Goal: Register for event/course

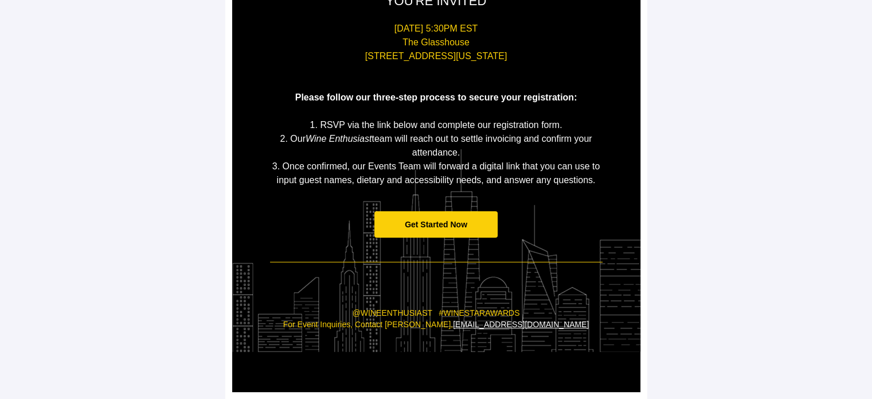
click at [476, 231] on span "Get Started Now" at bounding box center [435, 224] width 123 height 27
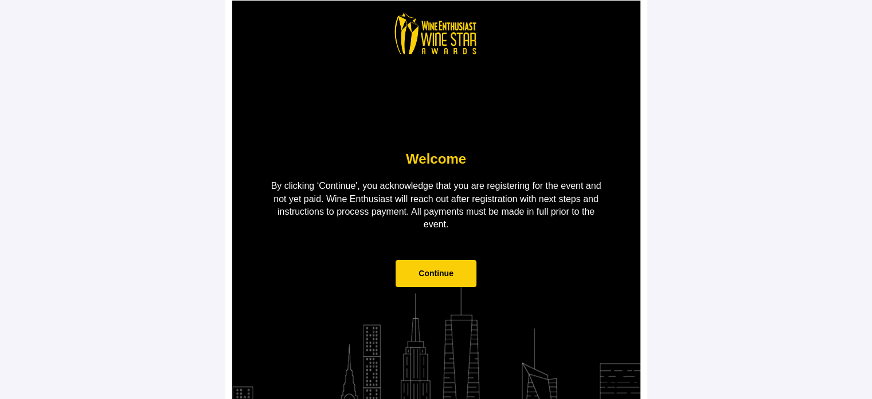
scroll to position [57, 0]
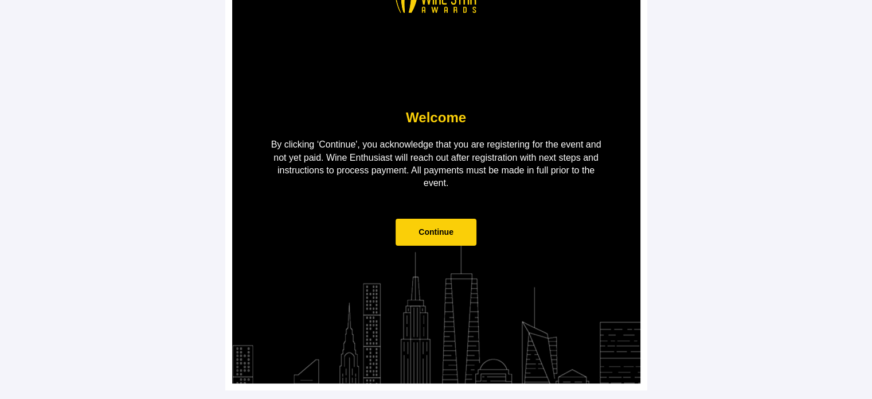
click at [422, 226] on span "Continue" at bounding box center [436, 231] width 81 height 27
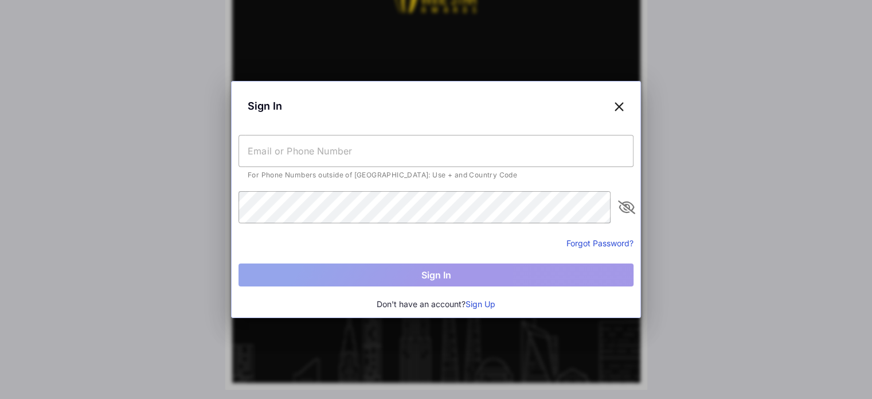
click at [330, 137] on input "text" at bounding box center [436, 151] width 395 height 32
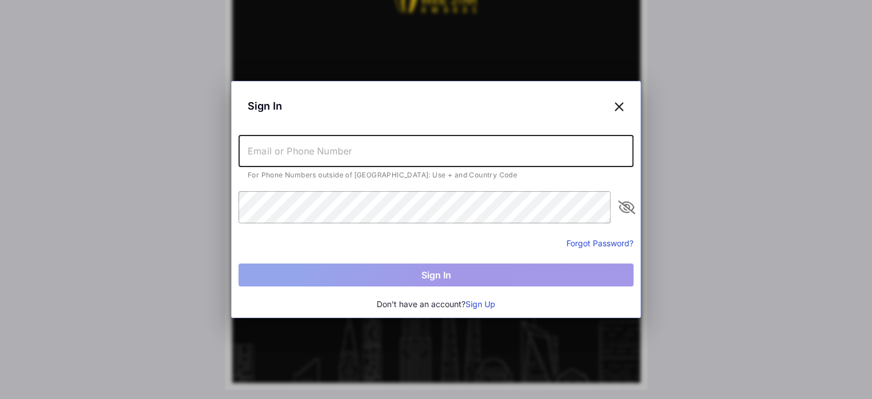
type input "[EMAIL_ADDRESS][DOMAIN_NAME]"
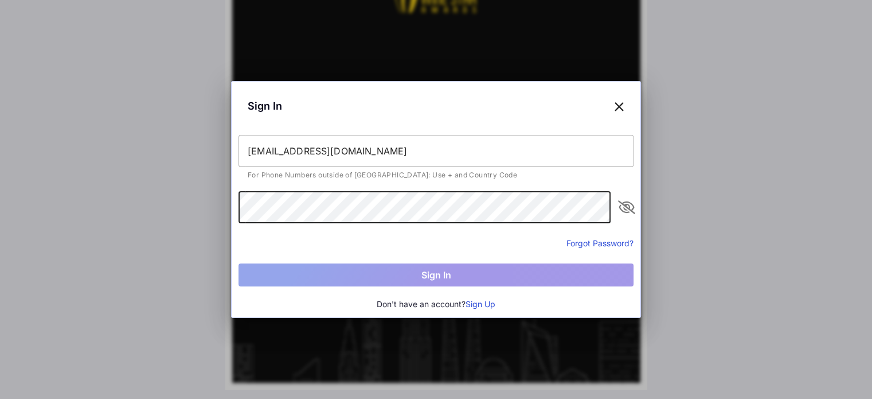
click at [505, 308] on div "Don't have an account? Sign Up" at bounding box center [436, 304] width 395 height 13
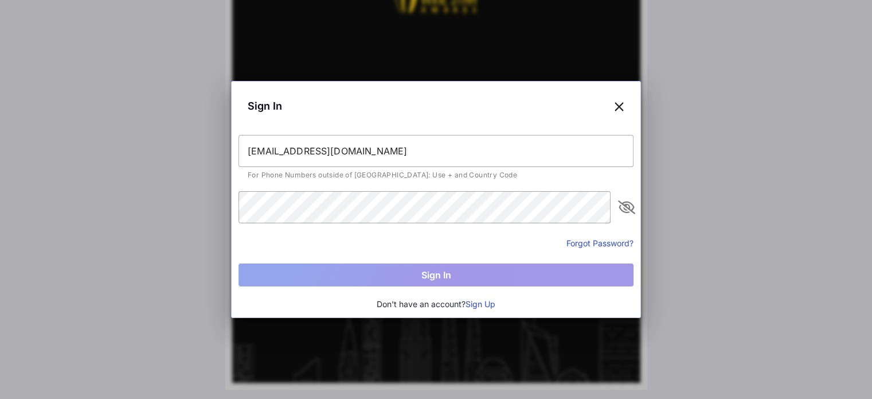
click at [488, 301] on button "Sign Up" at bounding box center [481, 304] width 30 height 13
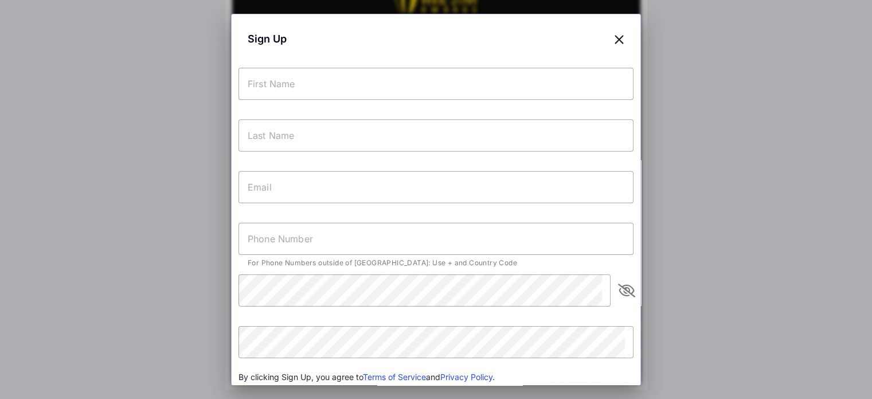
click at [381, 73] on input "text" at bounding box center [436, 84] width 395 height 32
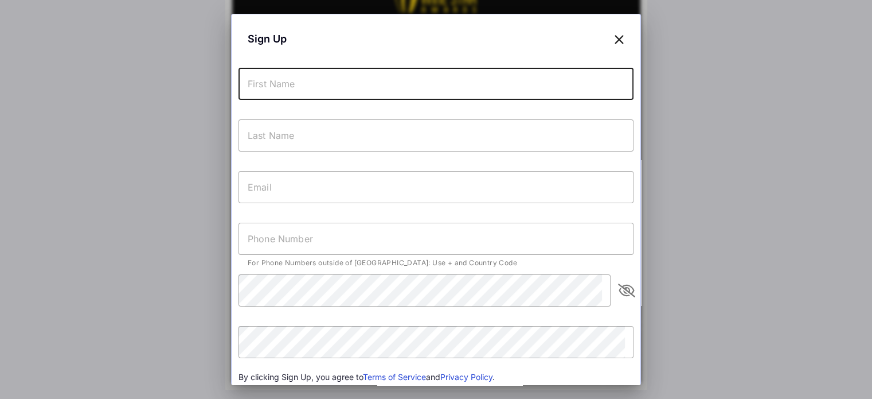
type input "Alixandra"
type input "[PERSON_NAME]"
type input "[EMAIL_ADDRESS][DOMAIN_NAME]"
type input "[PHONE_NUMBER]"
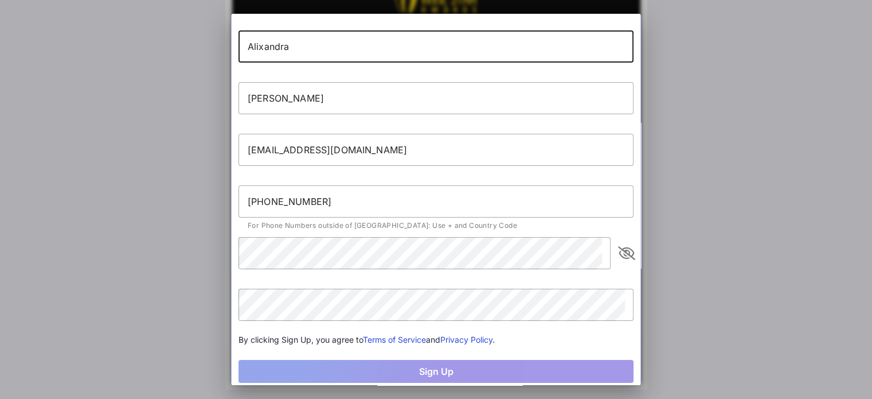
scroll to position [57, 0]
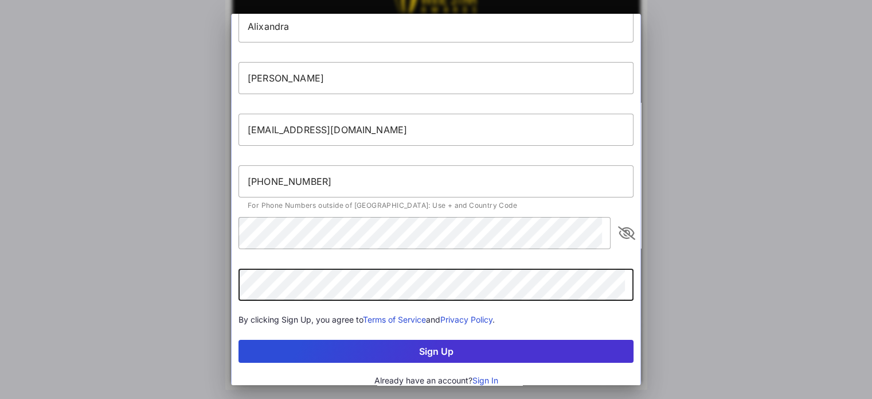
click at [239, 339] on button "Sign Up" at bounding box center [436, 350] width 395 height 23
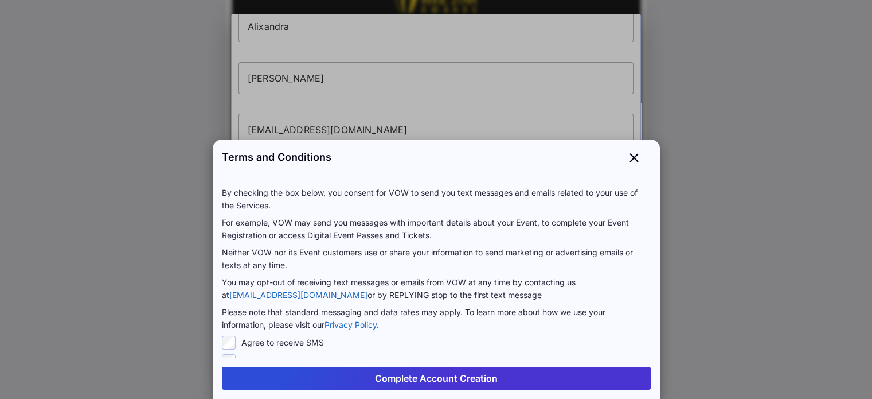
click at [415, 380] on button "Complete Account Creation" at bounding box center [436, 377] width 429 height 23
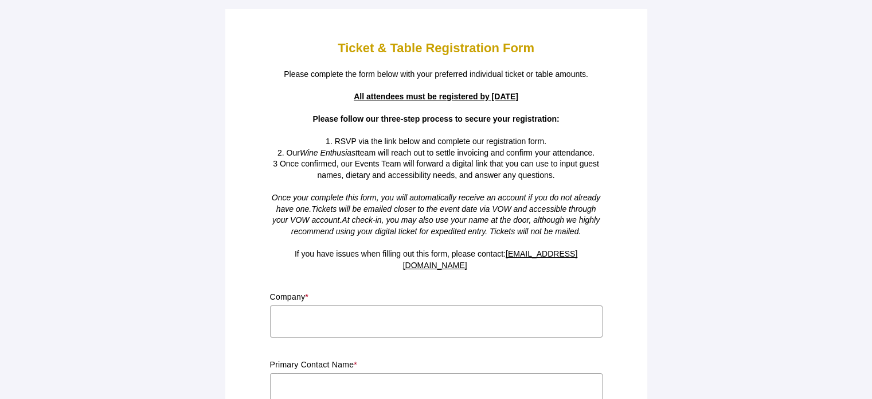
click at [372, 307] on input "text" at bounding box center [436, 321] width 333 height 32
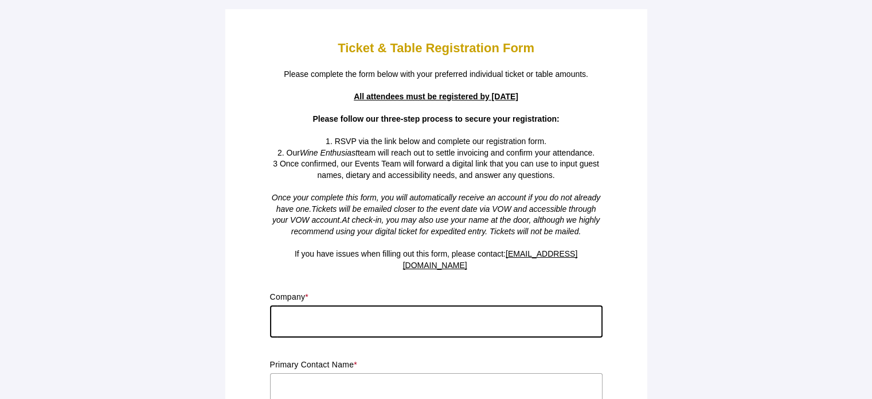
type input "H"
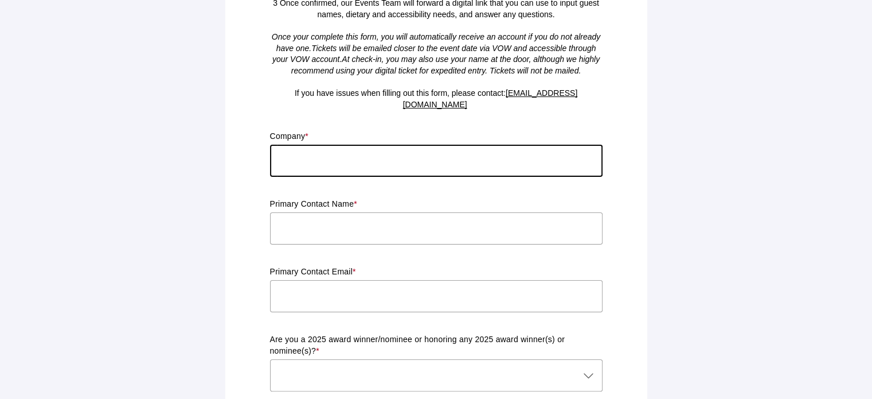
scroll to position [229, 0]
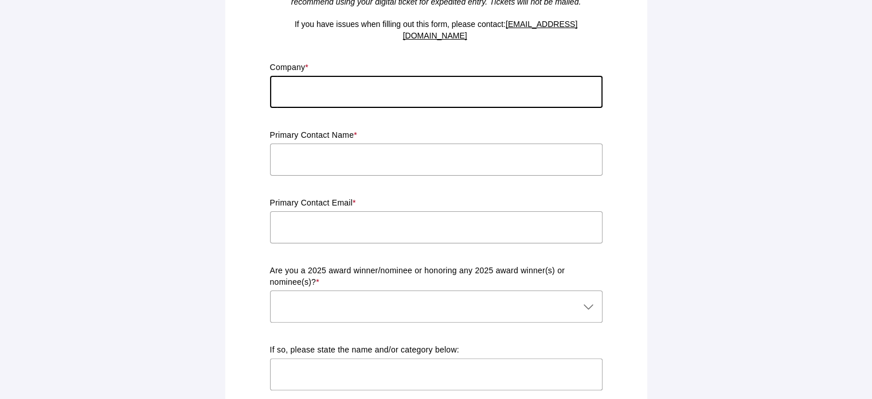
click at [585, 299] on icon at bounding box center [589, 306] width 14 height 14
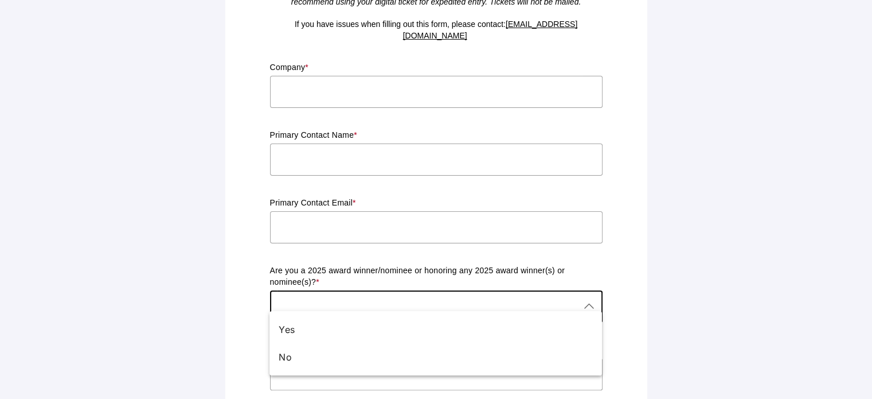
click at [585, 299] on icon at bounding box center [589, 306] width 14 height 14
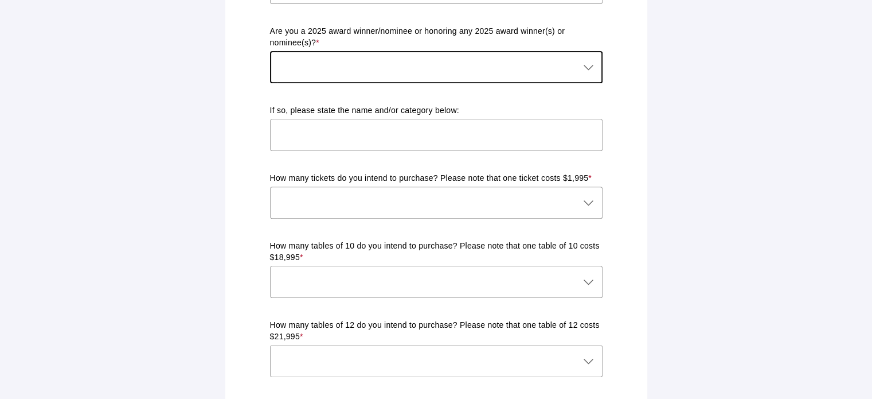
scroll to position [459, 0]
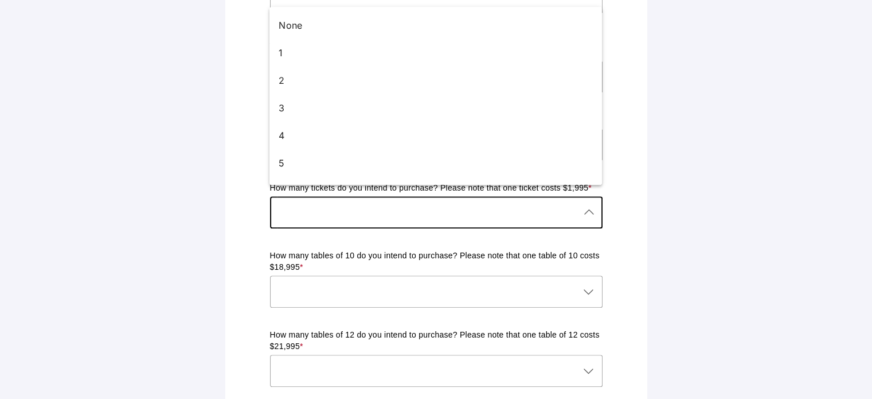
click at [573, 210] on div at bounding box center [425, 212] width 310 height 32
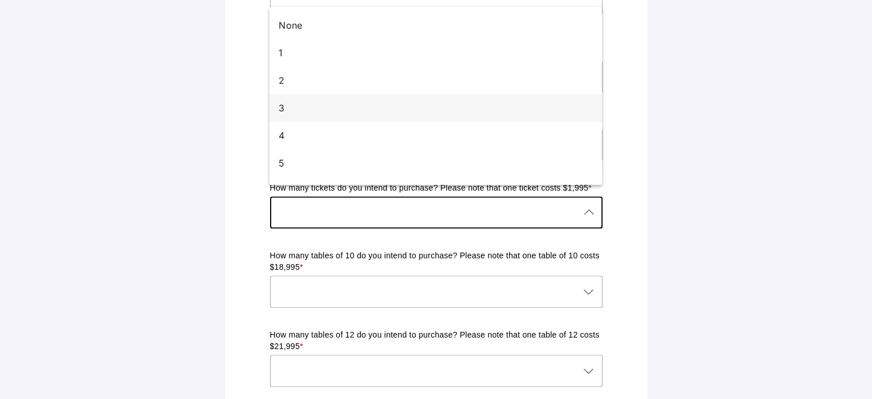
click at [284, 106] on div "3" at bounding box center [431, 108] width 305 height 14
type input "3"
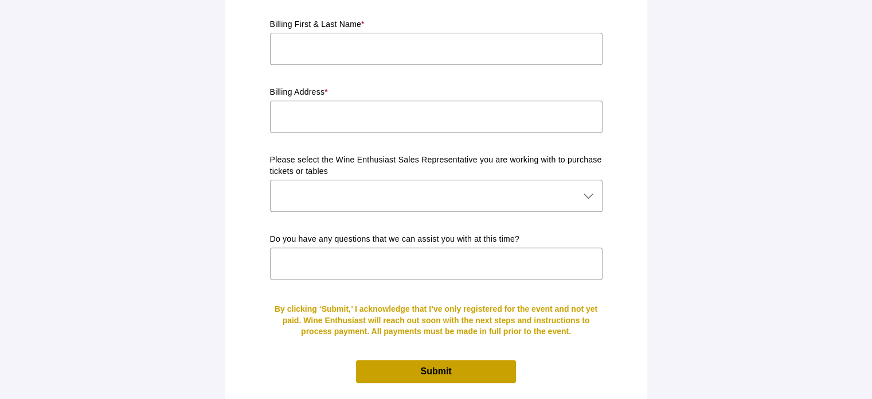
scroll to position [1079, 0]
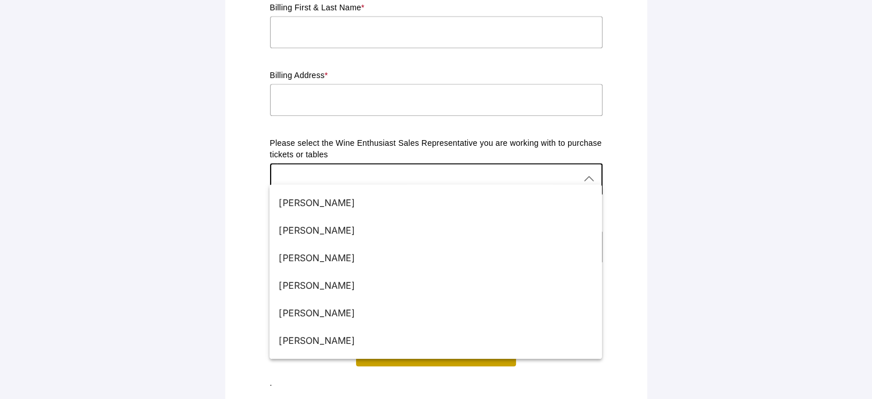
click at [587, 172] on icon at bounding box center [589, 179] width 14 height 14
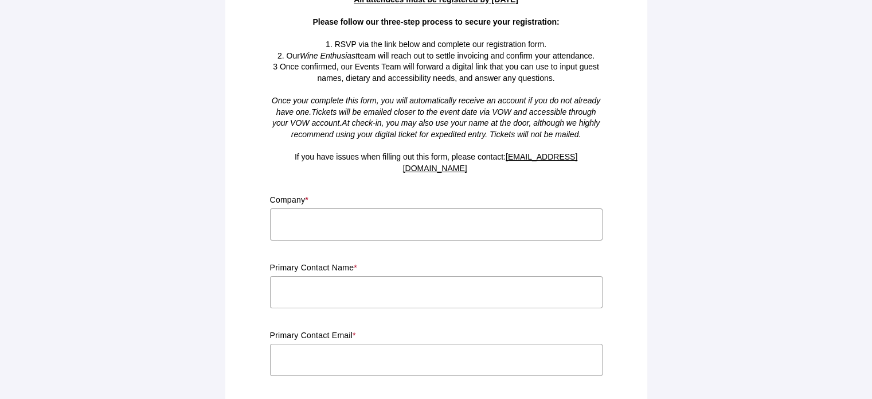
scroll to position [115, 0]
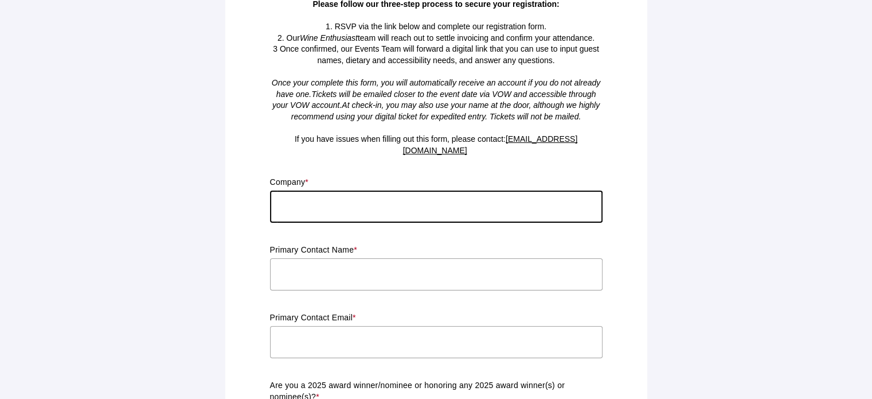
click at [452, 197] on input "text" at bounding box center [436, 206] width 333 height 32
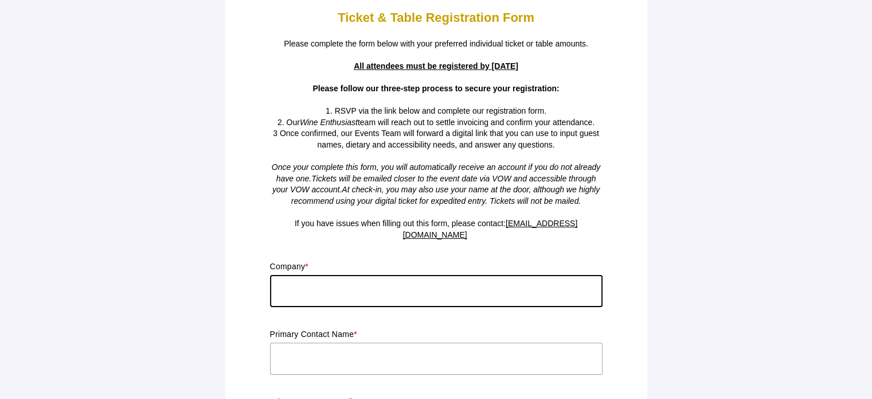
scroll to position [57, 0]
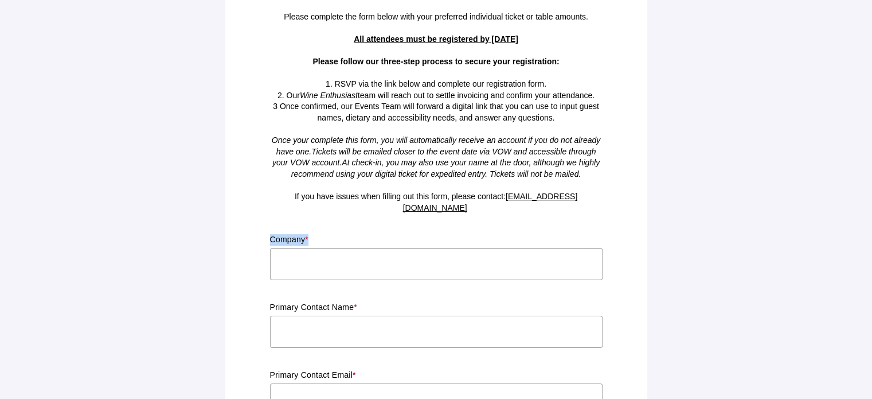
drag, startPoint x: 321, startPoint y: 225, endPoint x: 270, endPoint y: 227, distance: 51.1
click at [270, 234] on p "Company *" at bounding box center [436, 239] width 333 height 11
click at [337, 234] on p "Company *" at bounding box center [436, 239] width 333 height 11
click at [314, 248] on input "text" at bounding box center [436, 264] width 333 height 32
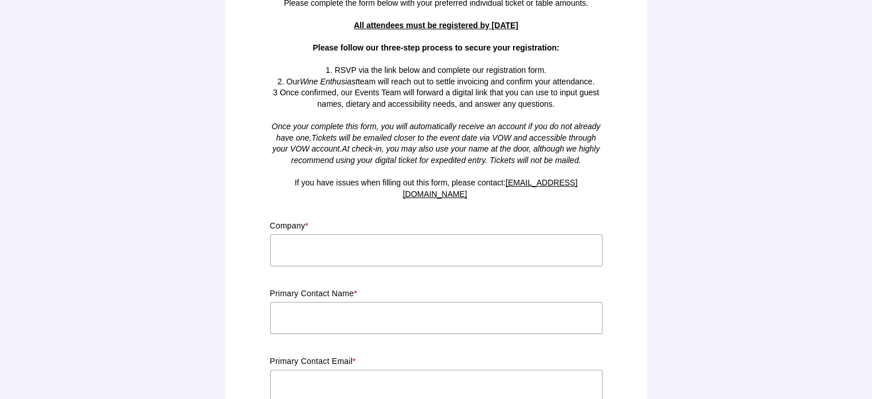
scroll to position [0, 0]
